Goal: Transaction & Acquisition: Download file/media

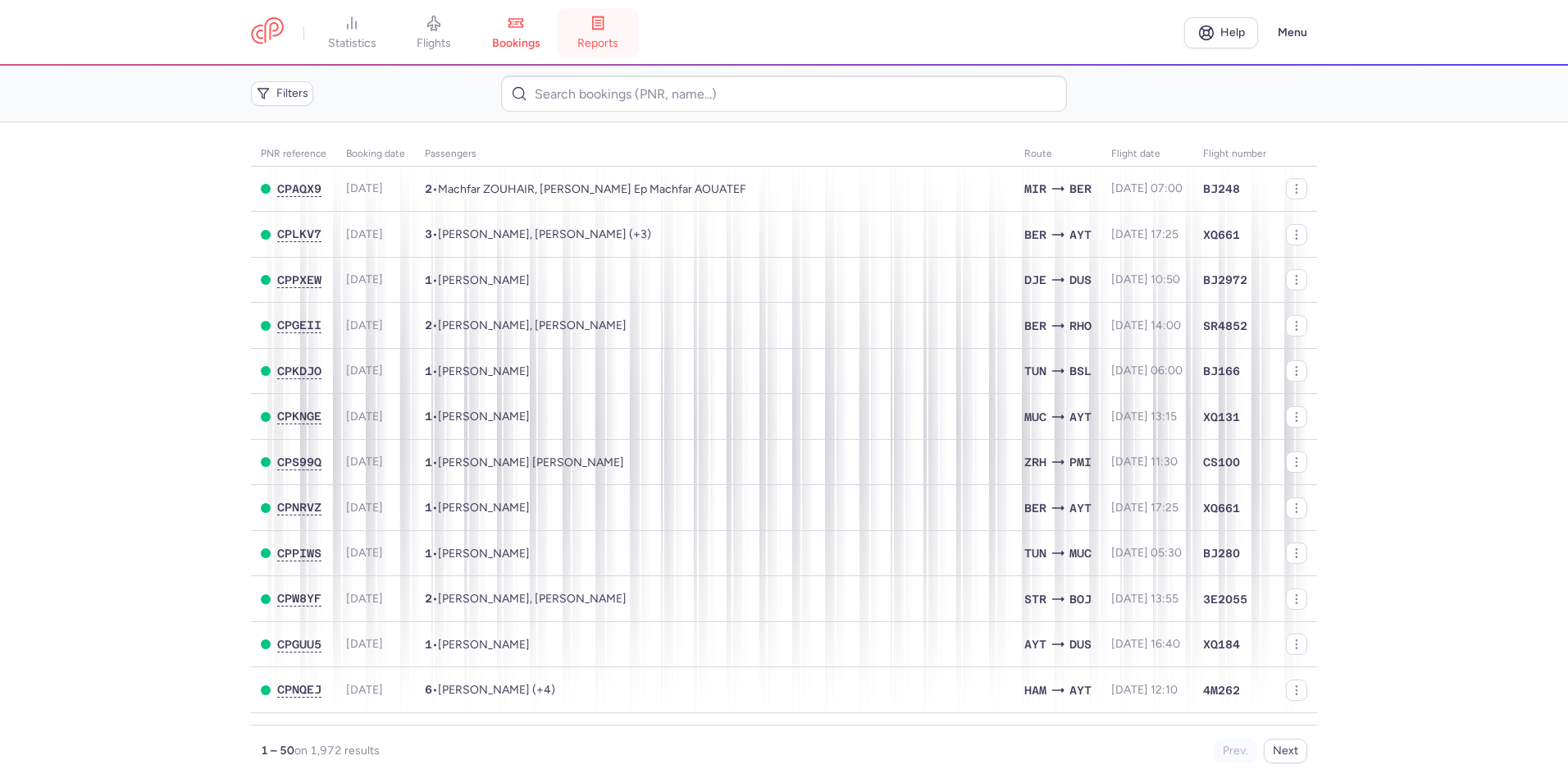
click at [605, 31] on icon at bounding box center [598, 23] width 17 height 17
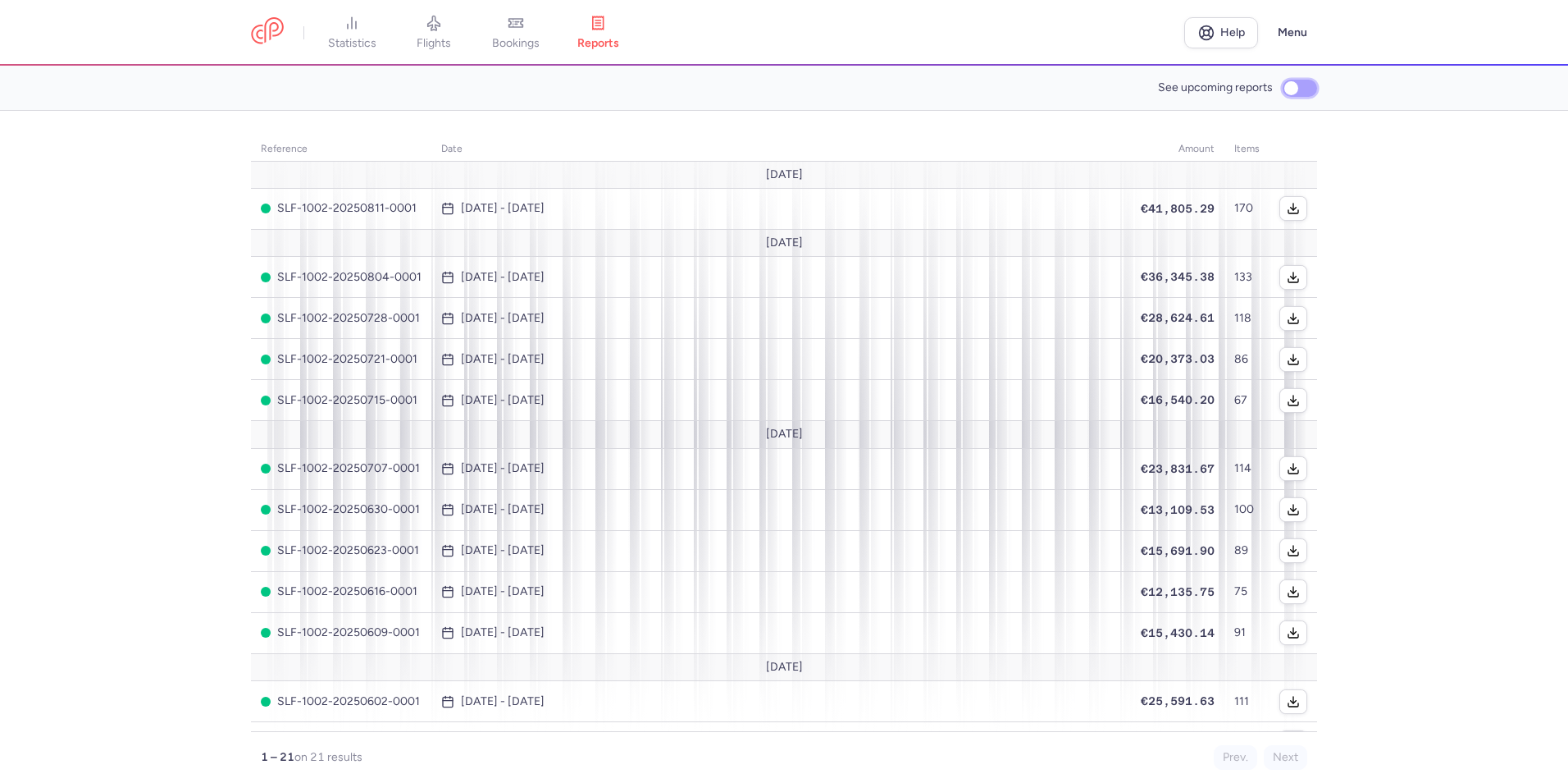
click at [1301, 87] on input "See upcoming reports" at bounding box center [1300, 88] width 34 height 18
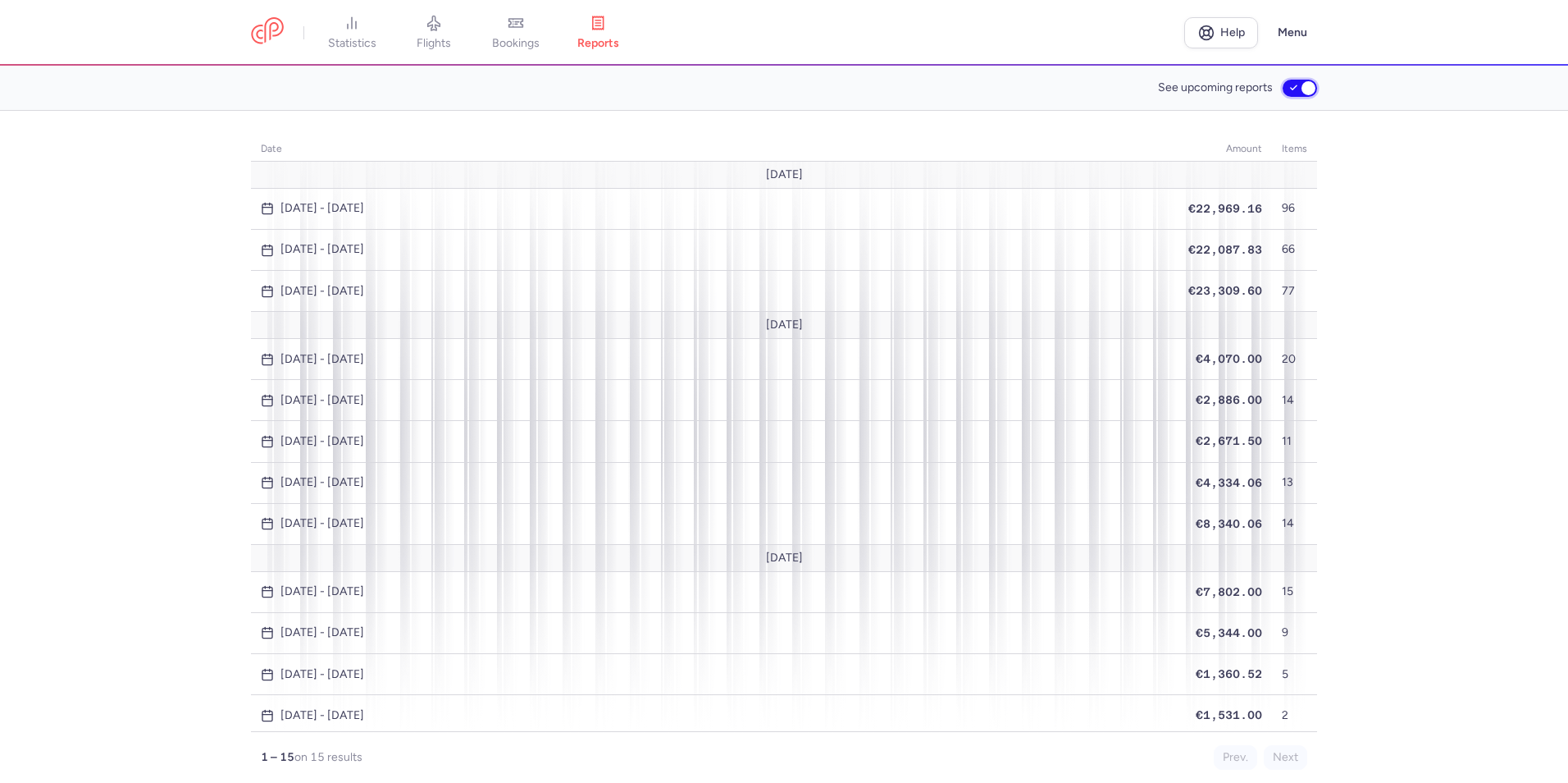
click at [1301, 87] on input "See upcoming reports" at bounding box center [1300, 88] width 34 height 18
checkbox input "false"
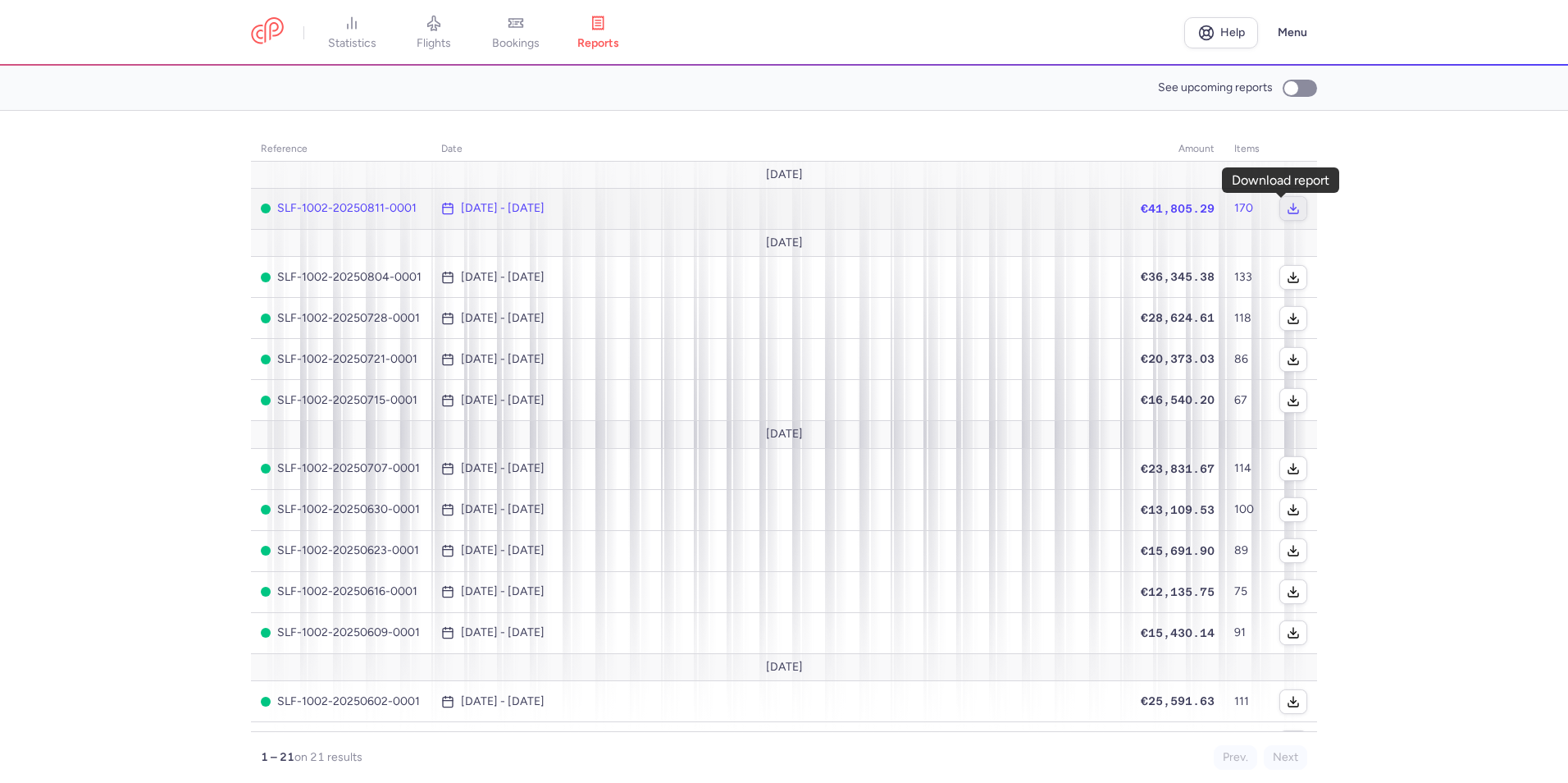
click at [1287, 208] on icon "button" at bounding box center [1293, 208] width 13 height 13
